Goal: Complete application form

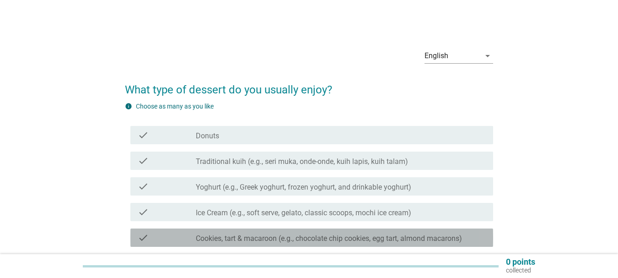
click at [337, 234] on label "Cookies, tart & macaroon (e.g., chocolate chip cookies, egg tart, almond macaro…" at bounding box center [329, 238] width 266 height 9
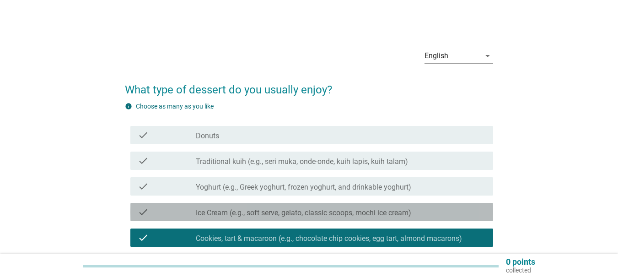
click at [319, 220] on div "check check_box_outline_blank Ice Cream (e.g., soft serve, gelato, classic scoo…" at bounding box center [311, 212] width 363 height 18
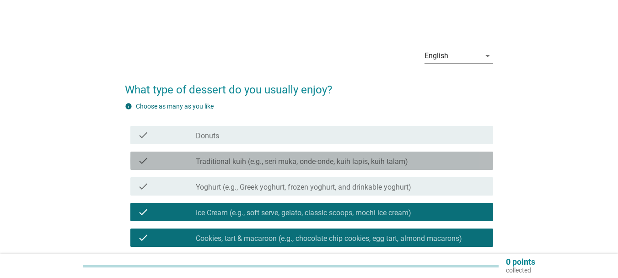
click at [321, 168] on div "check check_box_outline_blank Traditional kuih (e.g., seri muka, onde-onde, kui…" at bounding box center [311, 161] width 363 height 18
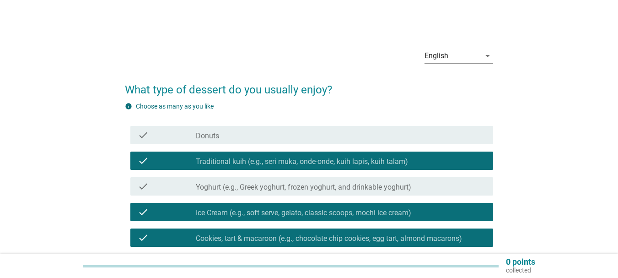
click at [314, 138] on div "check_box_outline_blank Donuts" at bounding box center [341, 135] width 290 height 11
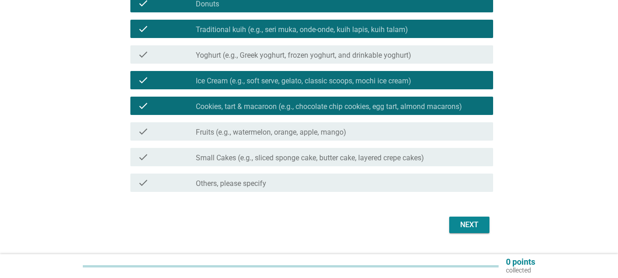
scroll to position [155, 0]
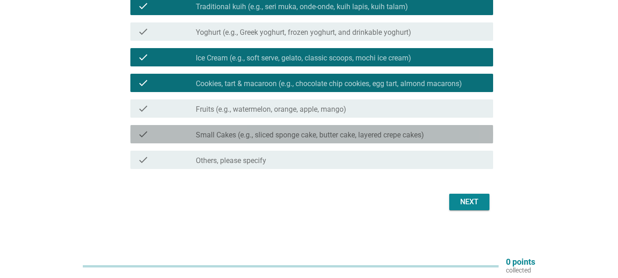
click at [378, 138] on label "Small Cakes (e.g., sliced sponge cake, butter cake, layered crepe cakes)" at bounding box center [310, 134] width 228 height 9
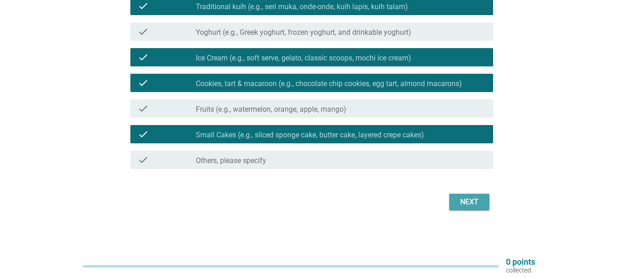
click at [466, 199] on div "Next" at bounding box center [470, 201] width 26 height 11
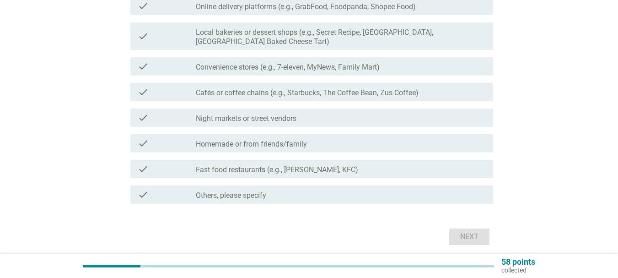
scroll to position [0, 0]
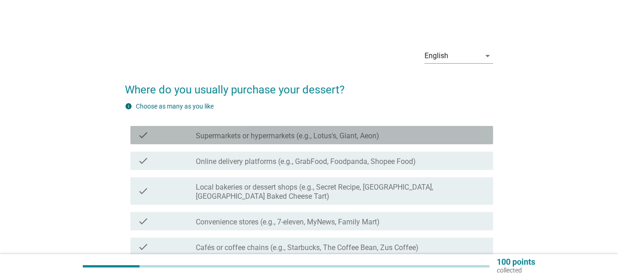
click at [392, 132] on div "check_box_outline_blank Supermarkets or hypermarkets (e.g., Lotus's, Giant, Aeo…" at bounding box center [341, 135] width 290 height 11
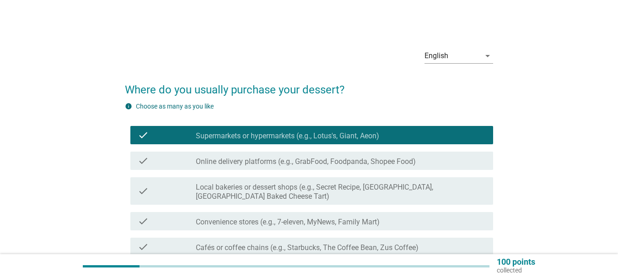
click at [377, 157] on div "check_box_outline_blank Online delivery platforms (e.g., GrabFood, Foodpanda, S…" at bounding box center [341, 160] width 290 height 11
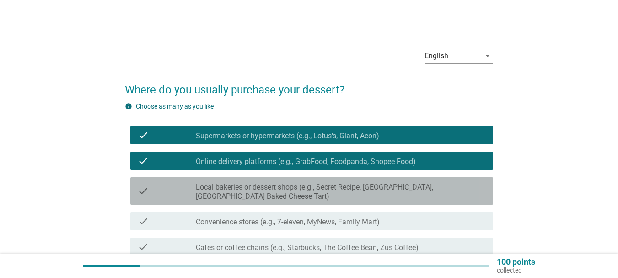
click at [394, 188] on label "Local bakeries or dessert shops (e.g., Secret Recipe, [GEOGRAPHIC_DATA], [GEOGR…" at bounding box center [341, 192] width 290 height 18
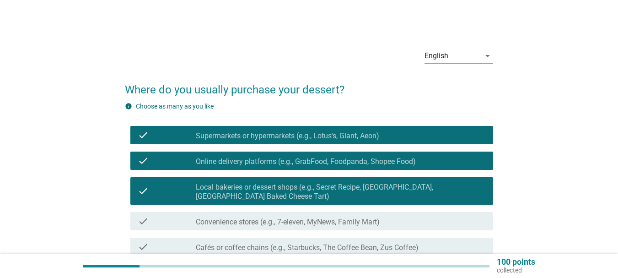
scroll to position [190, 0]
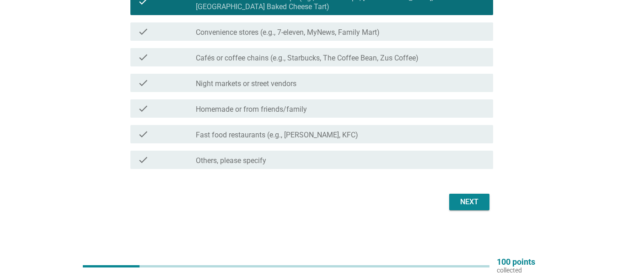
click at [360, 105] on div "check_box_outline_blank Homemade or from friends/family" at bounding box center [341, 108] width 290 height 11
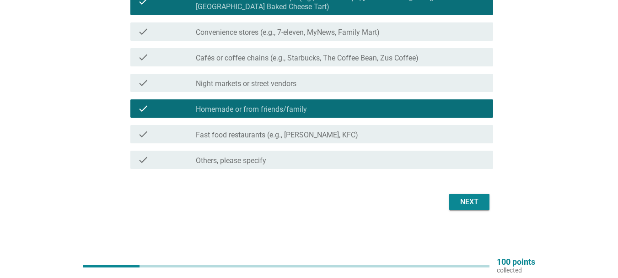
click at [367, 130] on div "check_box_outline_blank Fast food restaurants (e.g., [PERSON_NAME], KFC)" at bounding box center [341, 134] width 290 height 11
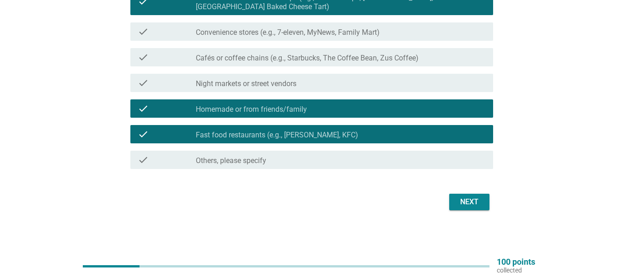
click at [470, 197] on div "Next" at bounding box center [470, 201] width 26 height 11
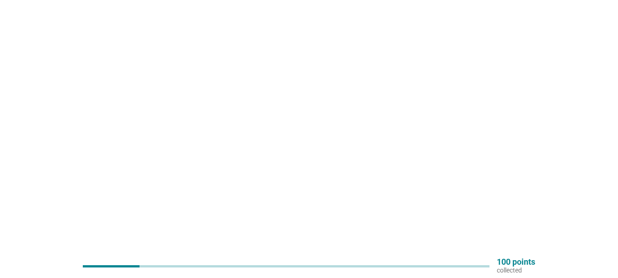
scroll to position [0, 0]
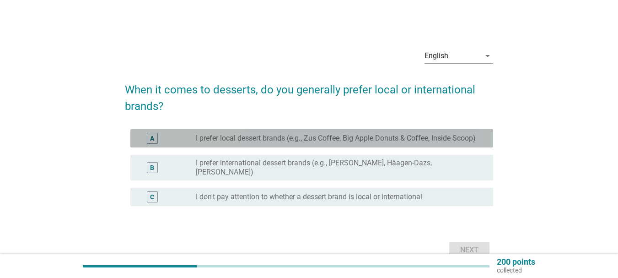
click at [406, 140] on label "I prefer local dessert brands (e.g., Zus Coffee, Big Apple Donuts & Coffee, Ins…" at bounding box center [336, 138] width 280 height 9
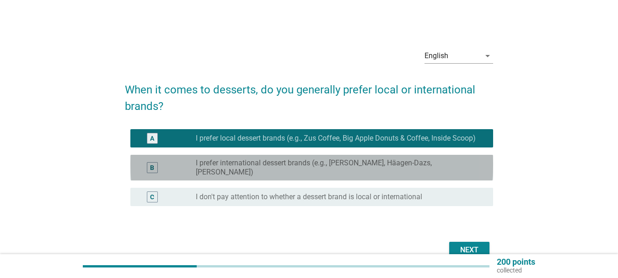
click at [388, 170] on label "I prefer international dessert brands (e.g., [PERSON_NAME], Häagen-Dazs, [PERSO…" at bounding box center [337, 167] width 283 height 18
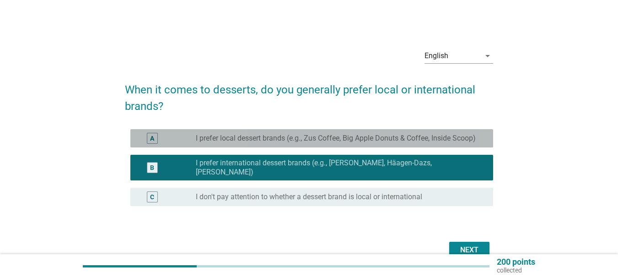
click at [391, 134] on label "I prefer local dessert brands (e.g., Zus Coffee, Big Apple Donuts & Coffee, Ins…" at bounding box center [336, 138] width 280 height 9
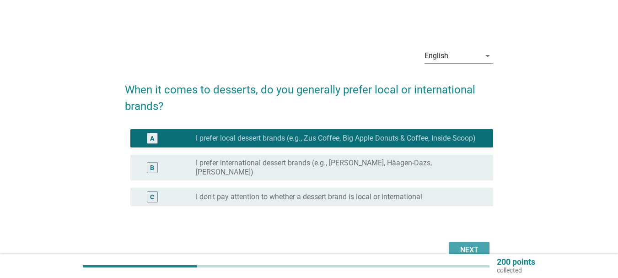
click at [473, 247] on div "Next" at bounding box center [470, 249] width 26 height 11
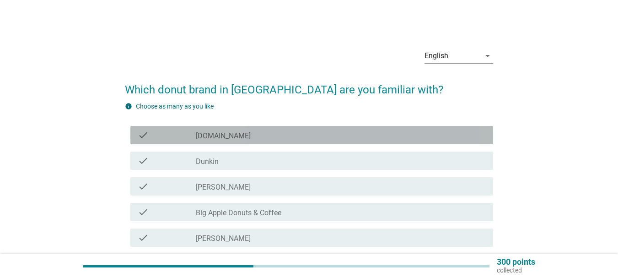
click at [253, 129] on div "check check_box_outline_blank [DOMAIN_NAME]" at bounding box center [311, 135] width 363 height 18
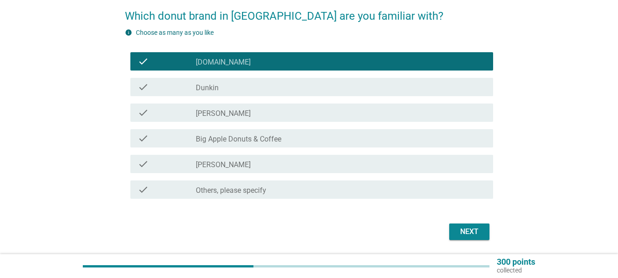
scroll to position [103, 0]
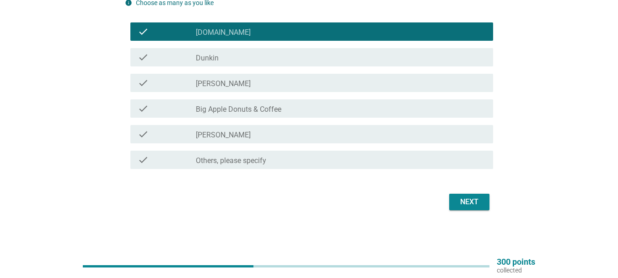
click at [364, 144] on div "check check_box_outline_blank [PERSON_NAME]" at bounding box center [309, 134] width 368 height 26
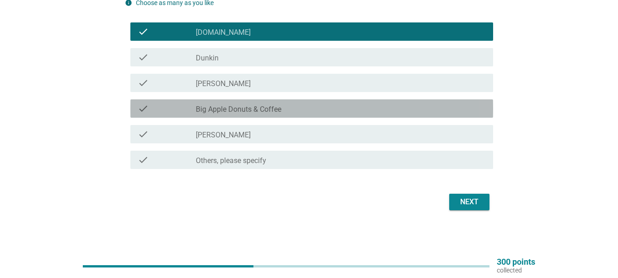
click at [301, 110] on div "check_box_outline_blank Big Apple Donuts & Coffee" at bounding box center [341, 108] width 290 height 11
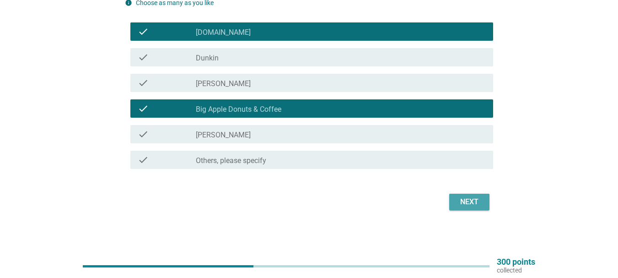
click at [463, 201] on div "Next" at bounding box center [470, 201] width 26 height 11
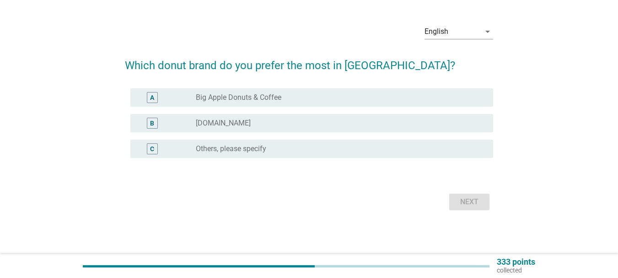
scroll to position [0, 0]
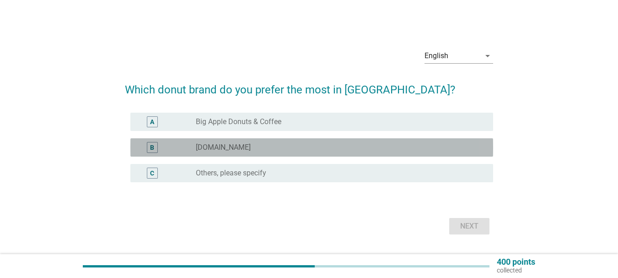
click at [286, 143] on div "radio_button_unchecked [DOMAIN_NAME]" at bounding box center [337, 147] width 283 height 9
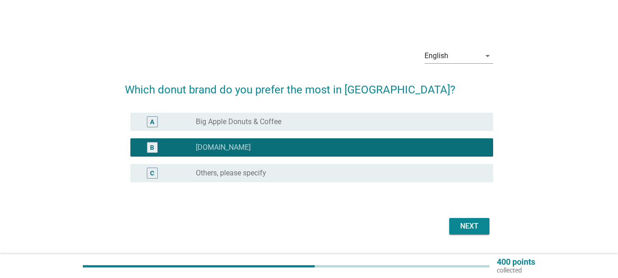
click at [483, 228] on button "Next" at bounding box center [470, 226] width 40 height 16
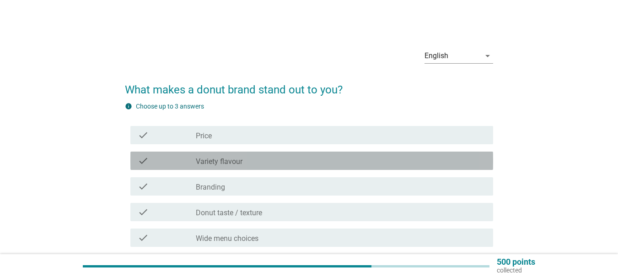
click at [338, 162] on div "check_box_outline_blank Variety flavour" at bounding box center [341, 160] width 290 height 11
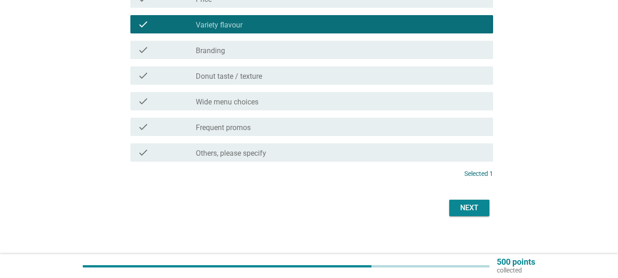
scroll to position [142, 0]
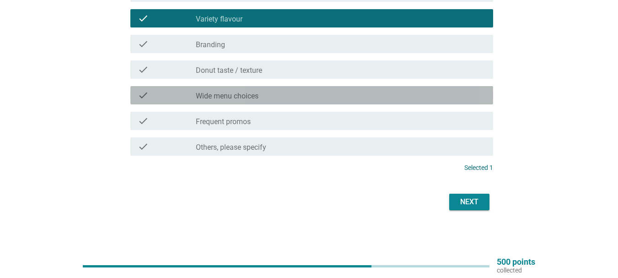
click at [415, 98] on div "check_box_outline_blank Wide menu choices" at bounding box center [341, 95] width 290 height 11
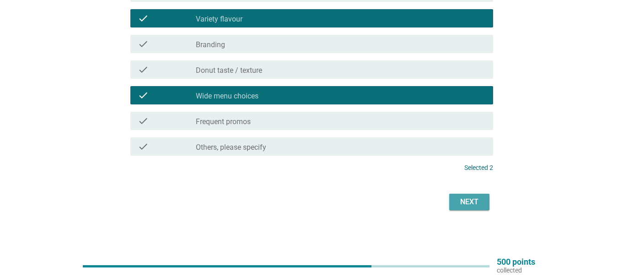
click at [467, 201] on div "Next" at bounding box center [470, 201] width 26 height 11
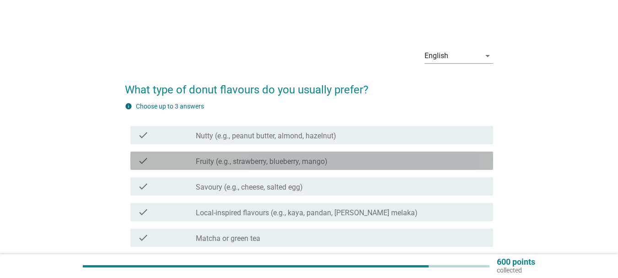
click at [403, 156] on div "check_box_outline_blank Fruity (e.g., strawberry, blueberry, mango)" at bounding box center [341, 160] width 290 height 11
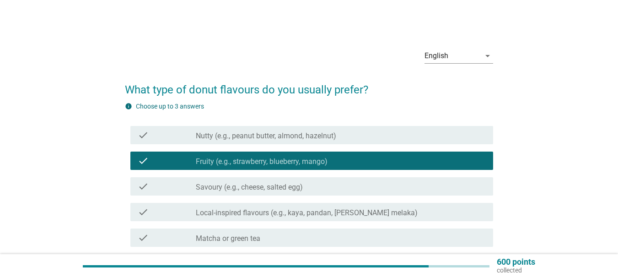
click at [384, 179] on div "check check_box_outline_blank Savoury (e.g., cheese, salted egg)" at bounding box center [311, 186] width 363 height 18
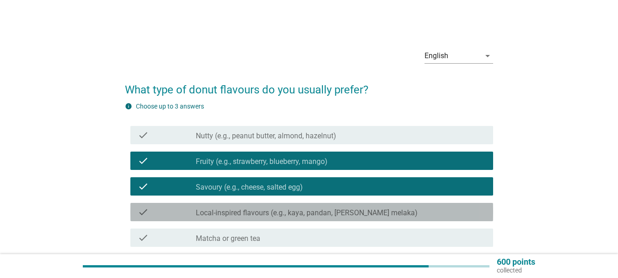
click at [374, 218] on div "check check_box_outline_blank Local-inspired flavours (e.g., kaya, pandan, [PER…" at bounding box center [311, 212] width 363 height 18
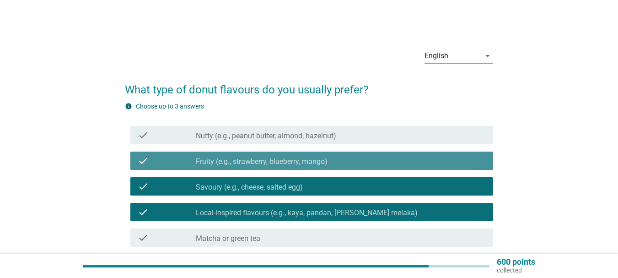
click at [396, 157] on div "check_box_outline_blank Fruity (e.g., strawberry, blueberry, mango)" at bounding box center [341, 160] width 290 height 11
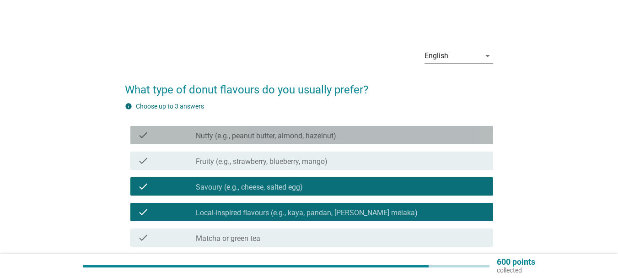
click at [393, 142] on div "check check_box_outline_blank Nutty (e.g., peanut butter, almond, hazelnut)" at bounding box center [311, 135] width 363 height 18
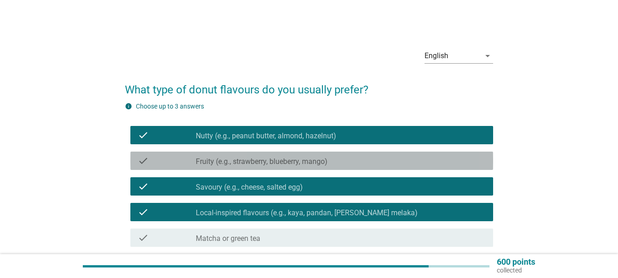
click at [387, 157] on div "check_box_outline_blank Fruity (e.g., strawberry, blueberry, mango)" at bounding box center [341, 160] width 290 height 11
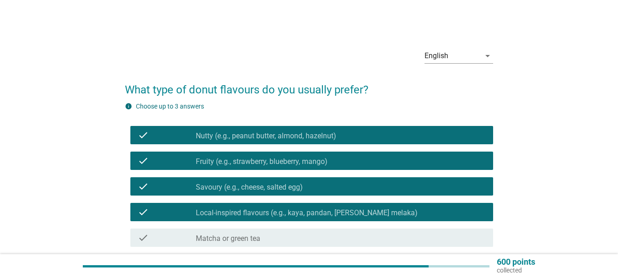
scroll to position [168, 0]
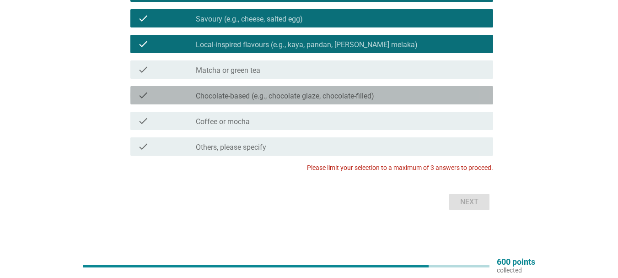
click at [287, 100] on label "Chocolate-based (e.g., chocolate glaze, chocolate-filled)" at bounding box center [285, 96] width 179 height 9
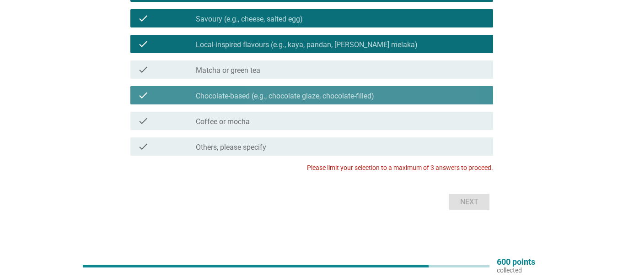
click at [317, 97] on label "Chocolate-based (e.g., chocolate glaze, chocolate-filled)" at bounding box center [285, 96] width 179 height 9
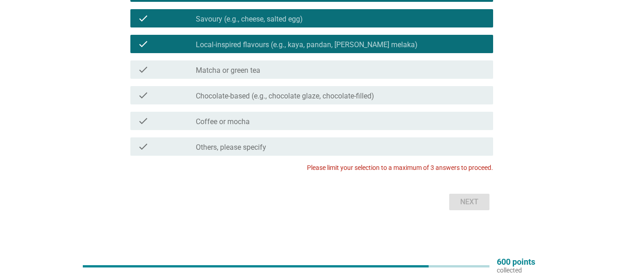
scroll to position [0, 0]
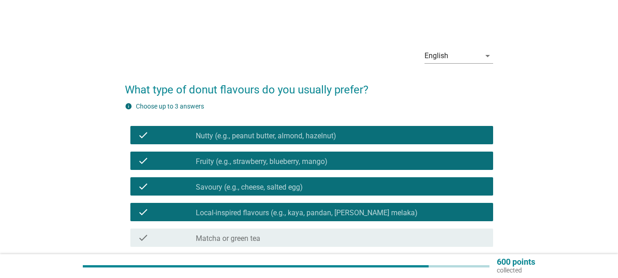
click at [322, 157] on label "Fruity (e.g., strawberry, blueberry, mango)" at bounding box center [262, 161] width 132 height 9
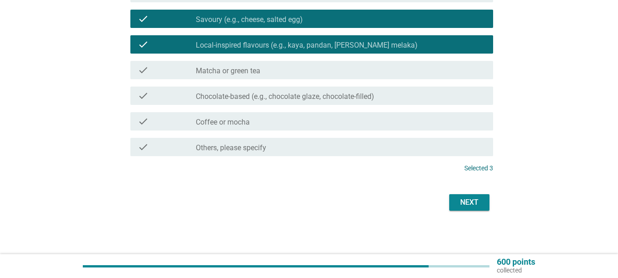
scroll to position [168, 0]
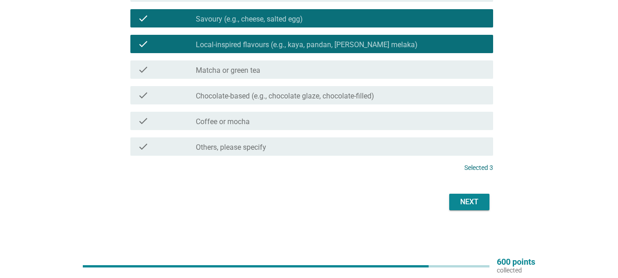
click at [473, 201] on div "Next" at bounding box center [470, 201] width 26 height 11
